Goal: Task Accomplishment & Management: Use online tool/utility

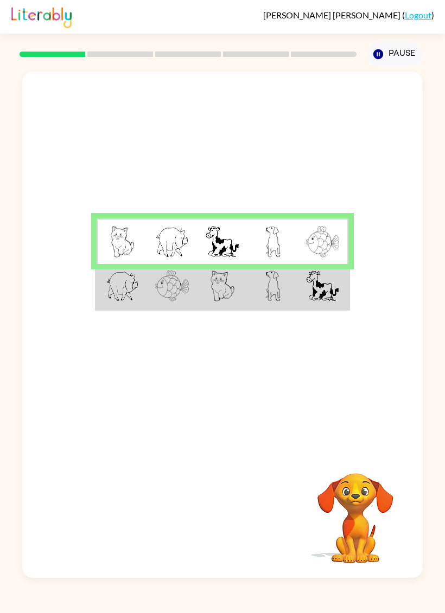
click at [252, 283] on td at bounding box center [272, 287] width 50 height 46
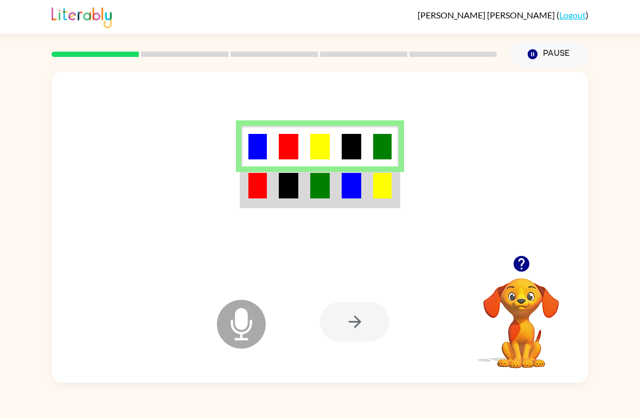
click at [354, 332] on div at bounding box center [354, 322] width 69 height 40
click at [351, 324] on div at bounding box center [354, 322] width 69 height 40
click at [355, 317] on div at bounding box center [354, 322] width 69 height 40
click at [357, 327] on div at bounding box center [354, 322] width 69 height 40
click at [344, 317] on div at bounding box center [354, 322] width 69 height 40
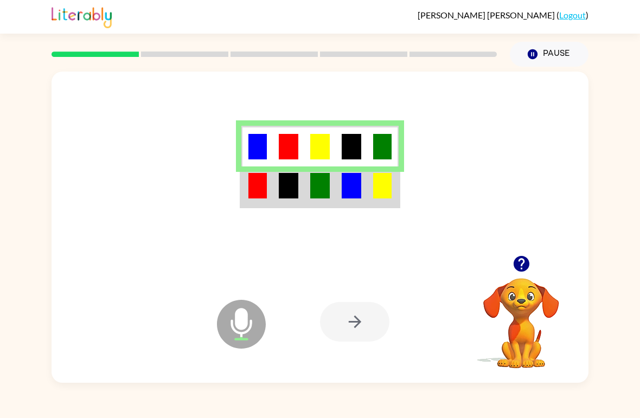
click at [345, 323] on div at bounding box center [354, 322] width 69 height 40
click at [444, 256] on button "button" at bounding box center [521, 264] width 28 height 28
click at [333, 198] on td at bounding box center [319, 186] width 31 height 41
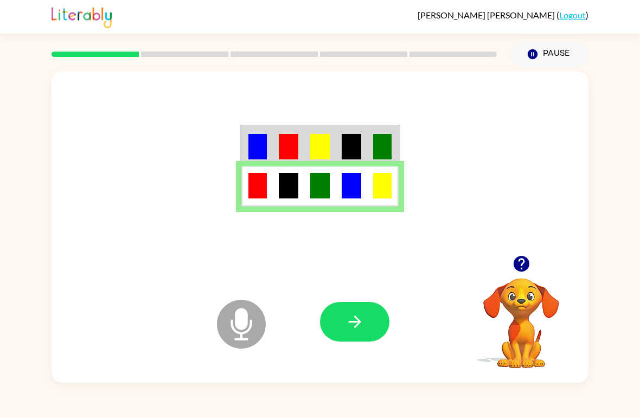
click at [362, 330] on icon "button" at bounding box center [354, 321] width 19 height 19
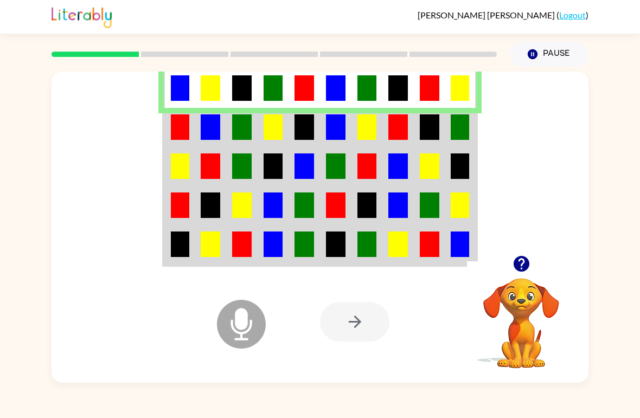
click at [185, 129] on img at bounding box center [180, 126] width 18 height 25
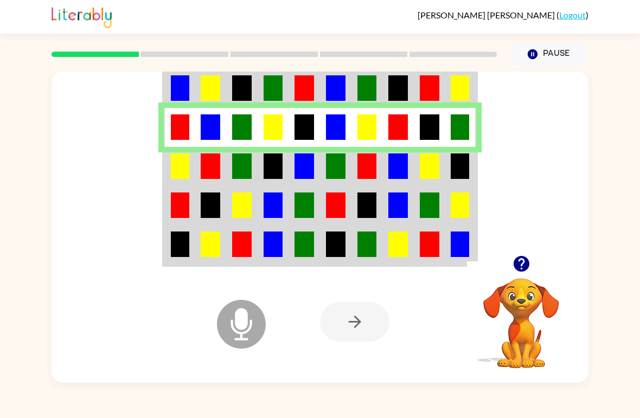
click at [177, 170] on img at bounding box center [180, 165] width 18 height 25
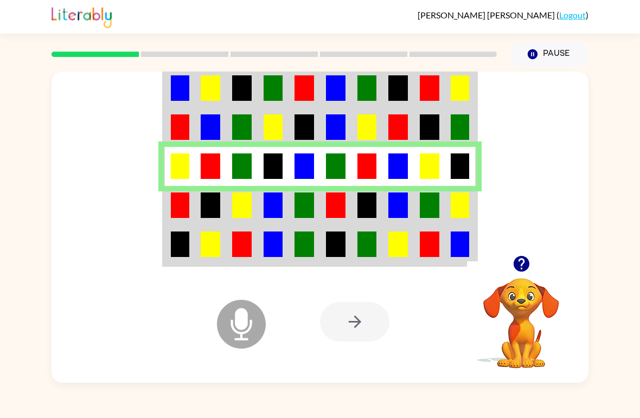
click at [332, 203] on img at bounding box center [336, 204] width 20 height 25
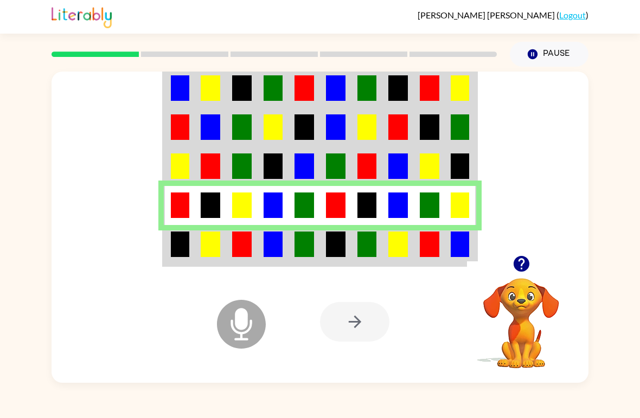
click at [211, 233] on img at bounding box center [211, 243] width 20 height 25
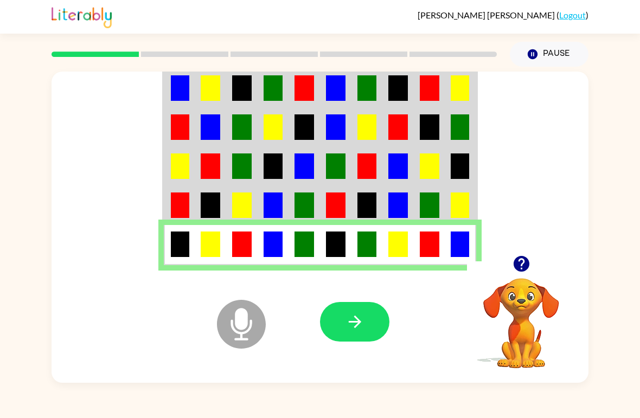
click at [344, 313] on button "button" at bounding box center [354, 322] width 69 height 40
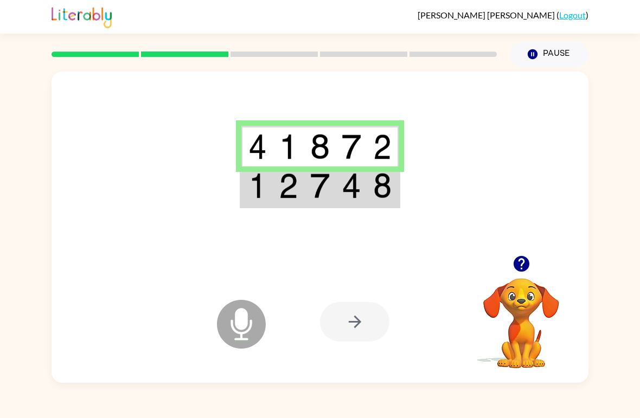
click at [246, 158] on td at bounding box center [256, 146] width 31 height 41
click at [294, 186] on img at bounding box center [289, 185] width 20 height 25
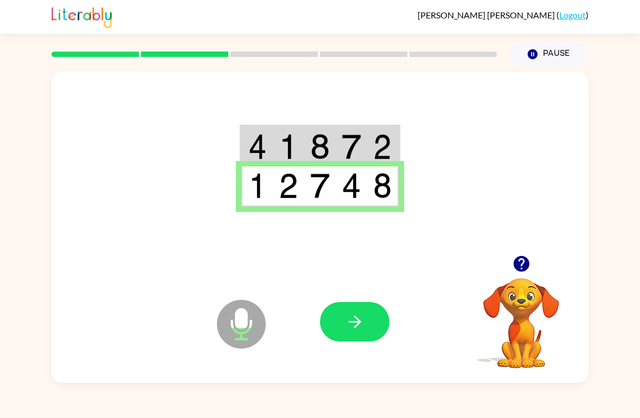
click at [378, 314] on button "button" at bounding box center [354, 322] width 69 height 40
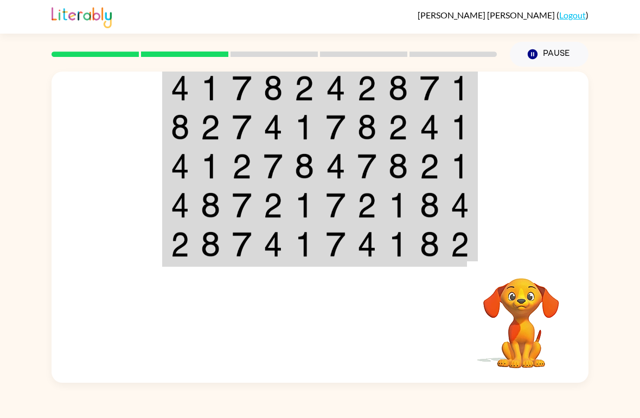
click at [211, 80] on img at bounding box center [211, 87] width 20 height 25
click at [253, 87] on td at bounding box center [241, 87] width 31 height 41
click at [186, 90] on img at bounding box center [180, 87] width 18 height 25
click at [176, 90] on img at bounding box center [180, 87] width 18 height 25
click at [176, 89] on img at bounding box center [180, 87] width 18 height 25
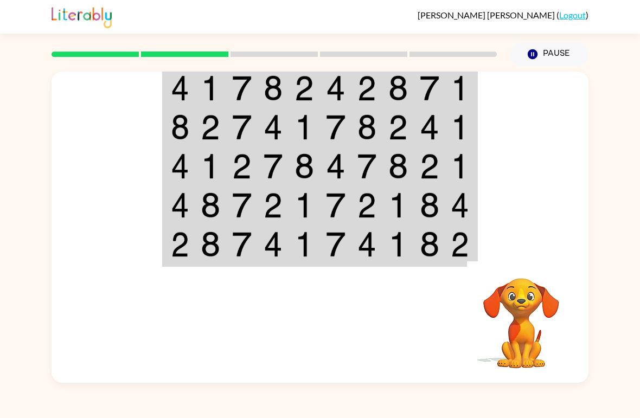
click at [182, 82] on img at bounding box center [180, 87] width 18 height 25
click at [13, 166] on div "Your browser must support playing .mp4 files to use Literably. Please try using…" at bounding box center [320, 225] width 640 height 316
click at [82, 191] on div at bounding box center [319, 164] width 537 height 184
click at [186, 242] on img at bounding box center [180, 243] width 18 height 25
click at [171, 249] on img at bounding box center [180, 243] width 18 height 25
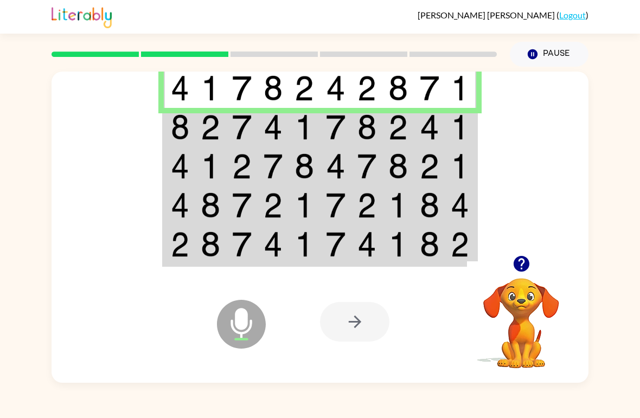
click at [181, 252] on img at bounding box center [180, 243] width 18 height 25
click at [187, 198] on img at bounding box center [180, 204] width 18 height 25
click at [236, 129] on img at bounding box center [242, 126] width 20 height 25
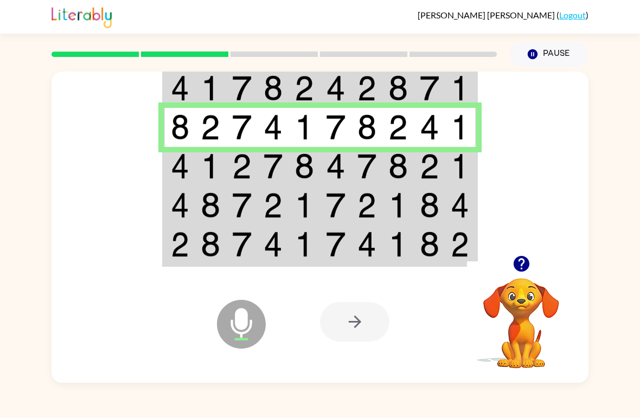
click at [194, 165] on td at bounding box center [179, 166] width 31 height 39
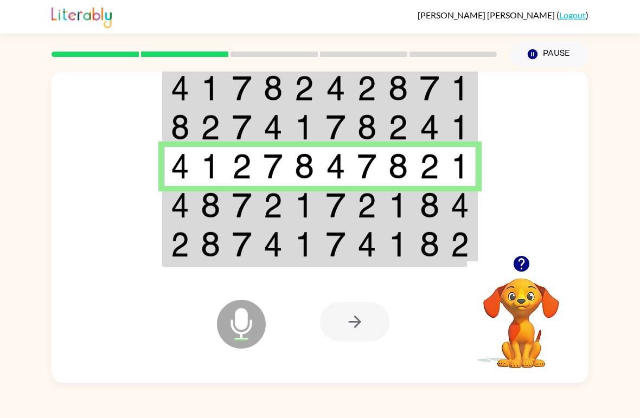
click at [213, 209] on img at bounding box center [211, 204] width 20 height 25
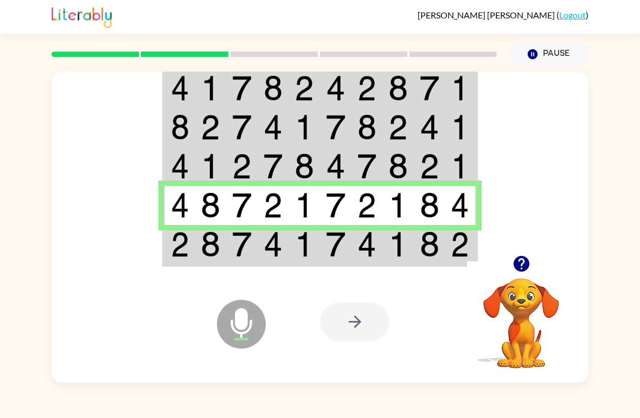
click at [190, 77] on td at bounding box center [179, 87] width 31 height 41
click at [217, 86] on img at bounding box center [211, 87] width 20 height 25
click at [207, 172] on img at bounding box center [211, 165] width 20 height 25
click at [207, 166] on img at bounding box center [211, 165] width 20 height 25
click at [334, 329] on div at bounding box center [354, 322] width 69 height 40
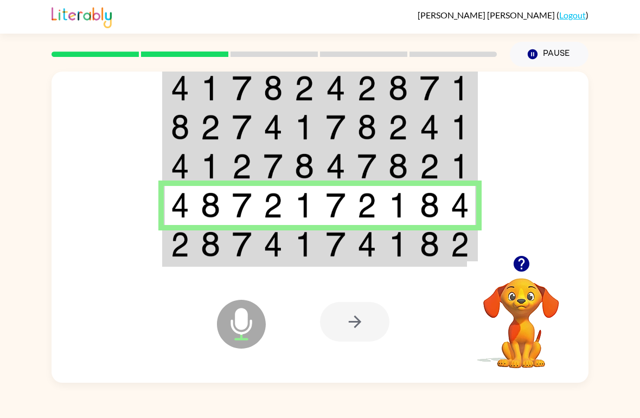
click at [444, 262] on icon "button" at bounding box center [521, 264] width 16 height 16
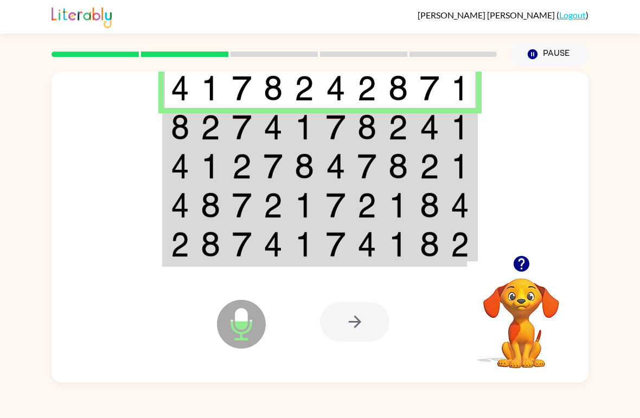
click at [424, 160] on img at bounding box center [430, 165] width 20 height 25
click at [213, 113] on td at bounding box center [210, 127] width 31 height 39
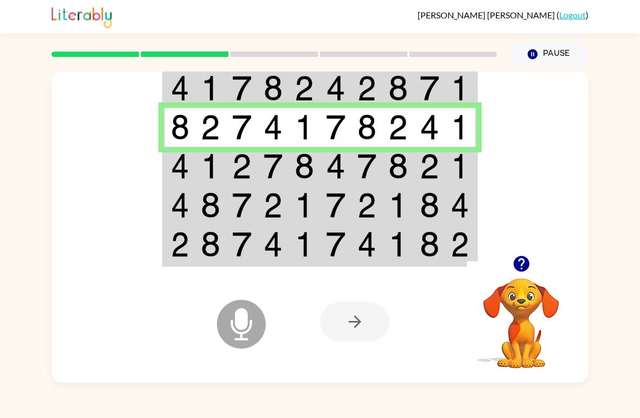
click at [206, 164] on img at bounding box center [211, 165] width 20 height 25
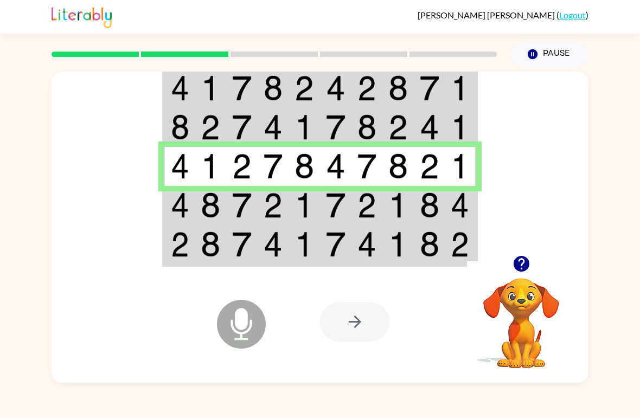
click at [198, 204] on td at bounding box center [210, 205] width 31 height 39
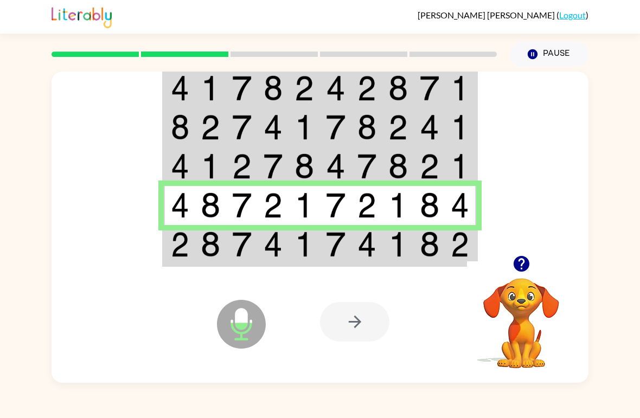
click at [204, 252] on img at bounding box center [211, 243] width 20 height 25
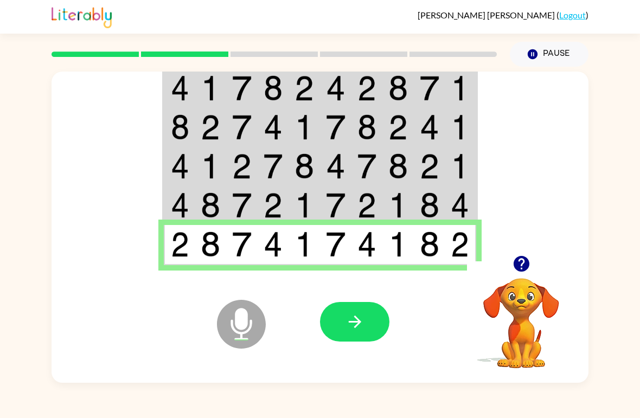
click at [357, 347] on icon "Microphone The Microphone is here when it is your turn to talk" at bounding box center [295, 337] width 163 height 81
click at [359, 321] on icon "button" at bounding box center [354, 322] width 12 height 12
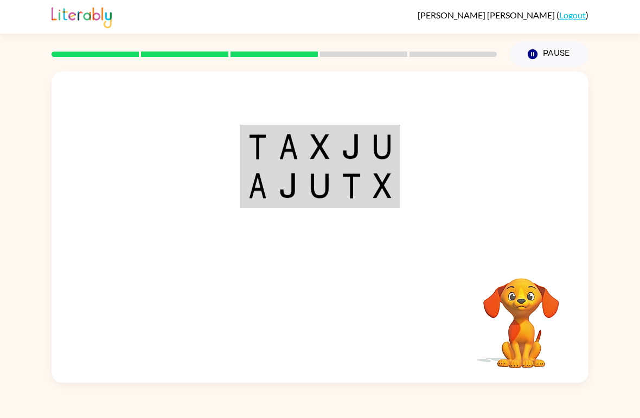
click at [273, 135] on td at bounding box center [288, 146] width 31 height 41
click at [280, 146] on img at bounding box center [289, 146] width 20 height 25
click at [252, 145] on img at bounding box center [257, 146] width 18 height 25
click at [308, 199] on td at bounding box center [319, 186] width 31 height 41
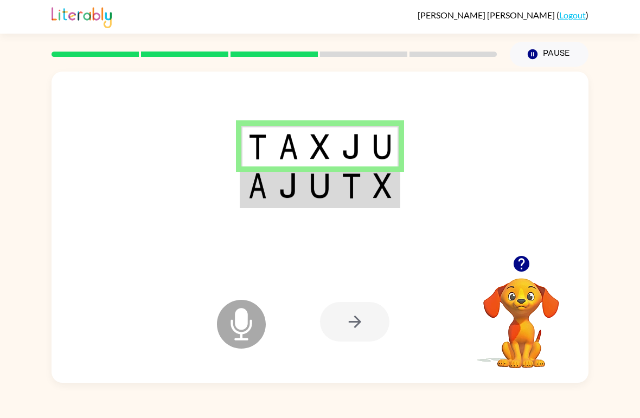
click at [280, 191] on img at bounding box center [289, 185] width 20 height 25
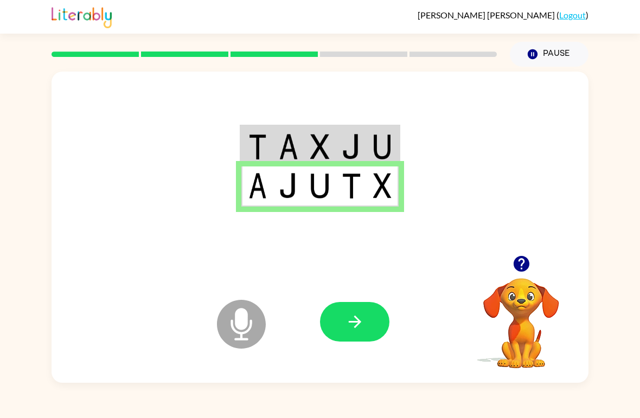
click at [352, 319] on icon "button" at bounding box center [354, 321] width 19 height 19
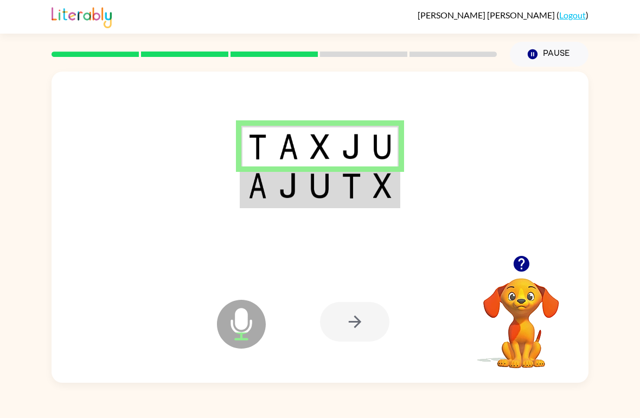
click at [375, 299] on icon "Microphone The Microphone is here when it is your turn to talk" at bounding box center [295, 337] width 163 height 81
click at [351, 311] on div at bounding box center [354, 322] width 69 height 40
click at [276, 199] on td at bounding box center [288, 186] width 31 height 41
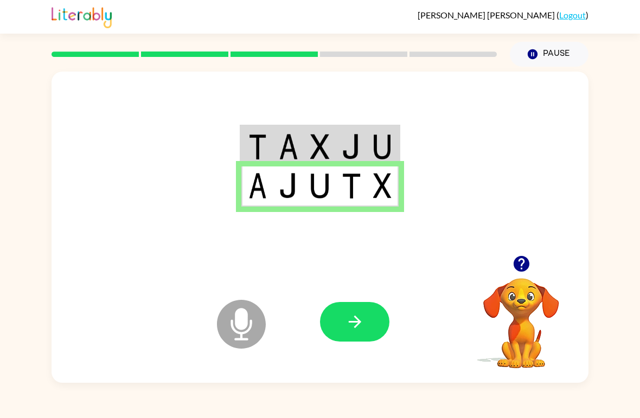
click at [356, 326] on icon "button" at bounding box center [354, 322] width 12 height 12
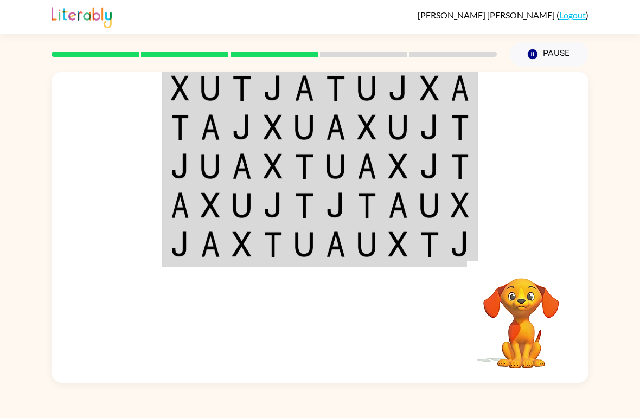
click at [189, 86] on td at bounding box center [179, 87] width 31 height 41
click at [172, 89] on img at bounding box center [180, 87] width 18 height 25
click at [159, 130] on div at bounding box center [319, 164] width 537 height 184
click at [169, 175] on td at bounding box center [179, 166] width 31 height 39
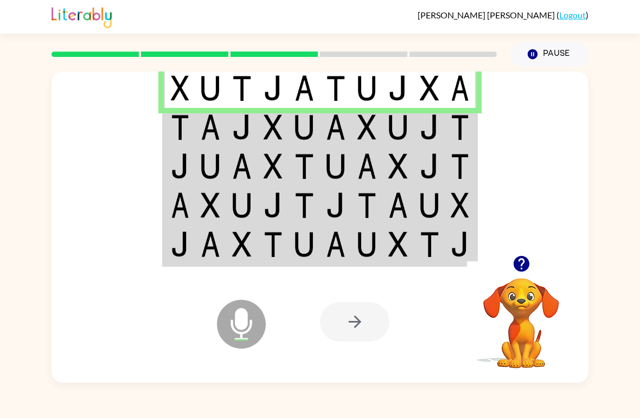
click at [263, 94] on img at bounding box center [273, 87] width 20 height 25
click at [239, 135] on img at bounding box center [242, 126] width 20 height 25
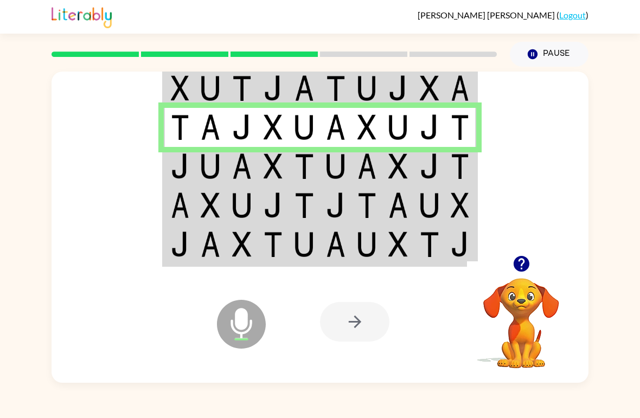
click at [267, 185] on td at bounding box center [272, 166] width 31 height 39
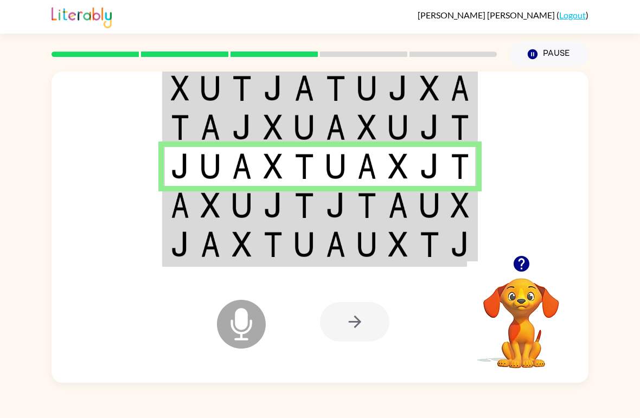
click at [267, 185] on td at bounding box center [272, 166] width 31 height 39
click at [284, 216] on td at bounding box center [272, 205] width 31 height 39
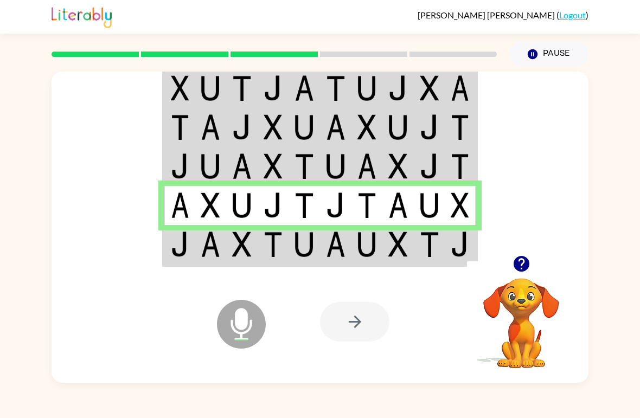
click at [287, 257] on td at bounding box center [272, 245] width 31 height 41
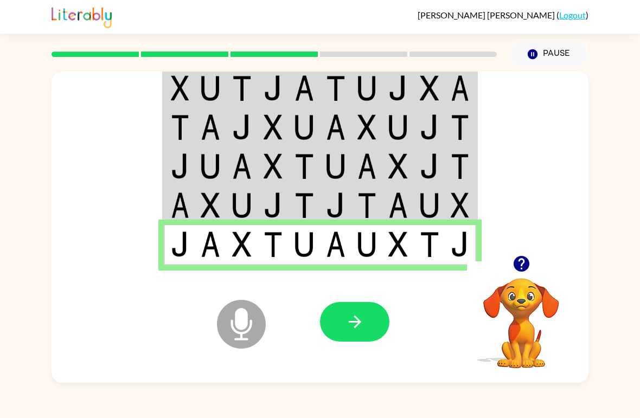
click at [376, 310] on button "button" at bounding box center [354, 322] width 69 height 40
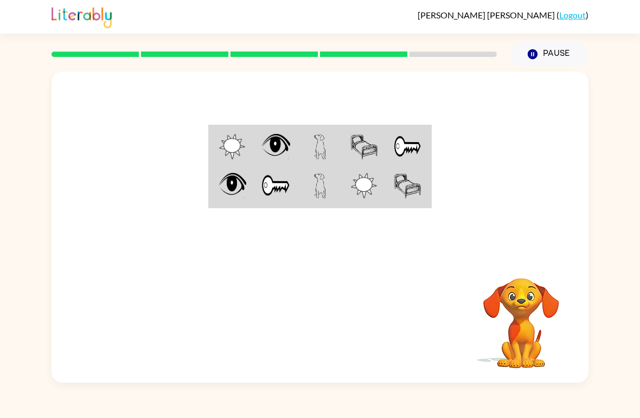
click at [289, 172] on td at bounding box center [276, 186] width 44 height 41
click at [286, 182] on img at bounding box center [275, 185] width 29 height 25
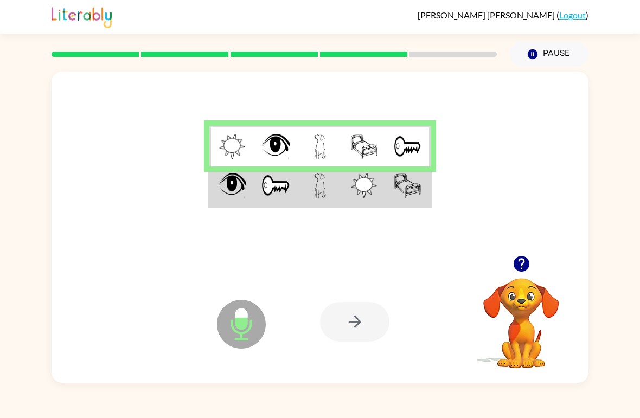
click at [317, 195] on img at bounding box center [320, 185] width 12 height 25
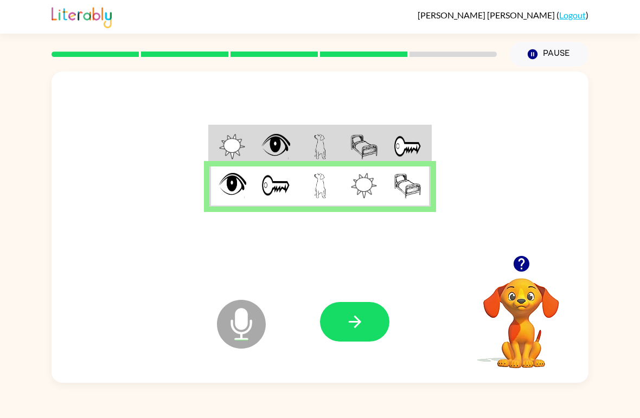
click at [360, 337] on button "button" at bounding box center [354, 322] width 69 height 40
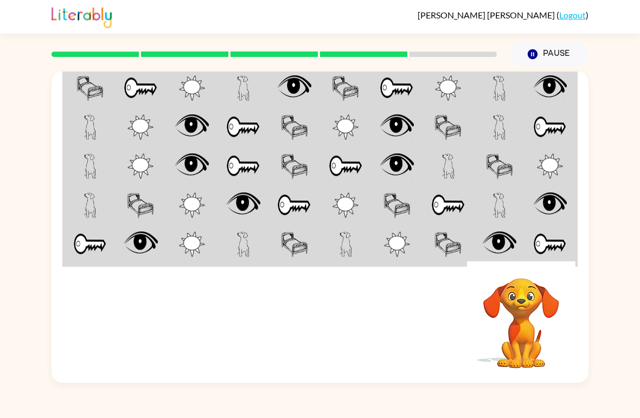
click at [444, 224] on div "Your browser must support playing .mp4 files to use Literably. Please try using…" at bounding box center [320, 225] width 640 height 316
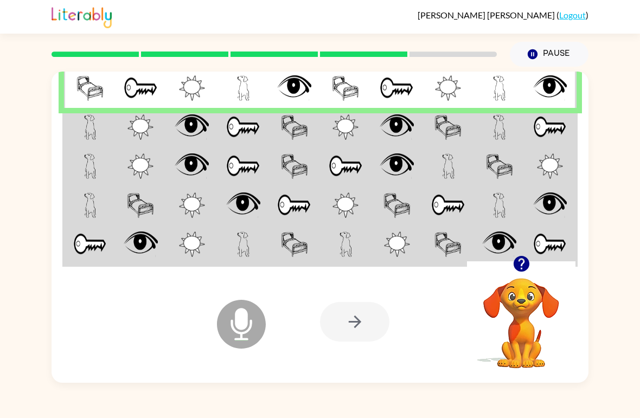
click at [96, 134] on td at bounding box center [89, 127] width 51 height 39
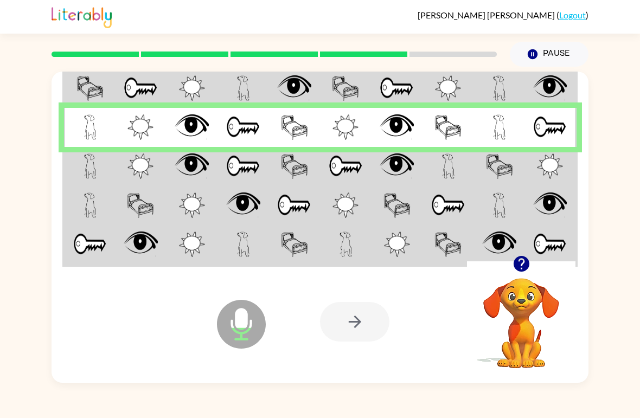
click at [81, 159] on td at bounding box center [89, 166] width 51 height 39
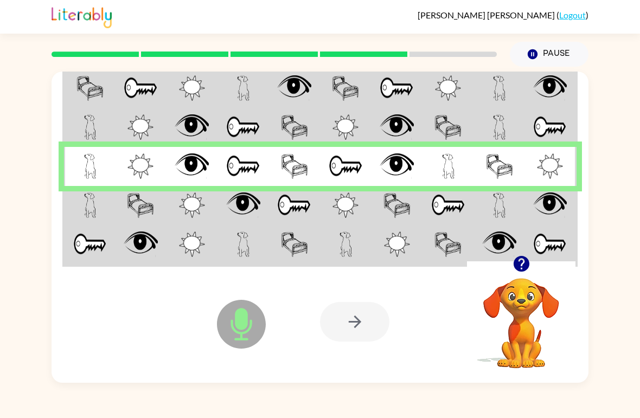
click at [87, 204] on img at bounding box center [90, 204] width 12 height 25
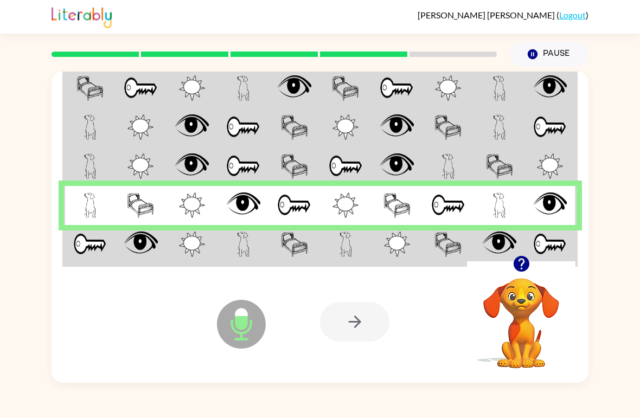
click at [250, 212] on img at bounding box center [243, 204] width 34 height 25
click at [298, 207] on img at bounding box center [294, 204] width 34 height 25
click at [344, 214] on img at bounding box center [345, 204] width 26 height 25
click at [397, 204] on img at bounding box center [396, 204] width 27 height 25
click at [444, 205] on img at bounding box center [448, 204] width 34 height 25
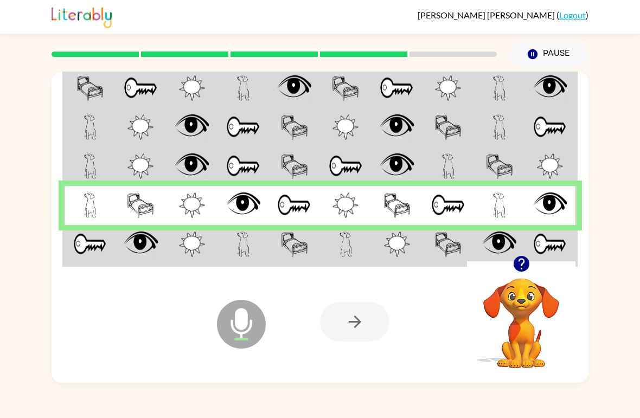
click at [444, 194] on img at bounding box center [499, 204] width 12 height 25
click at [444, 200] on img at bounding box center [550, 204] width 34 height 25
click at [84, 253] on img at bounding box center [90, 243] width 34 height 25
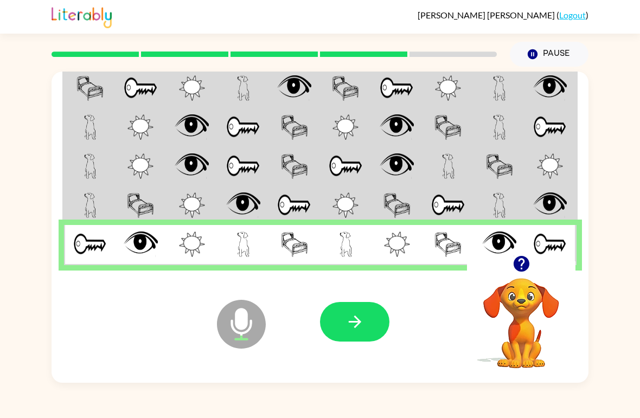
click at [332, 323] on button "button" at bounding box center [354, 322] width 69 height 40
